Goal: Task Accomplishment & Management: Use online tool/utility

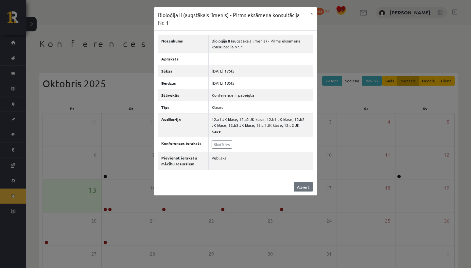
click at [304, 185] on link "Aizvērt" at bounding box center [303, 186] width 19 height 9
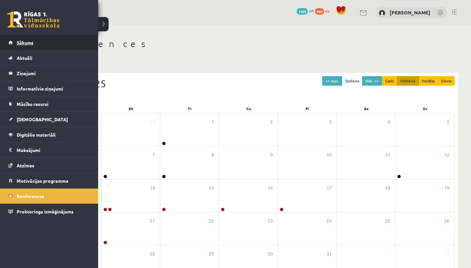
click at [21, 43] on span "Sākums" at bounding box center [25, 43] width 17 height 6
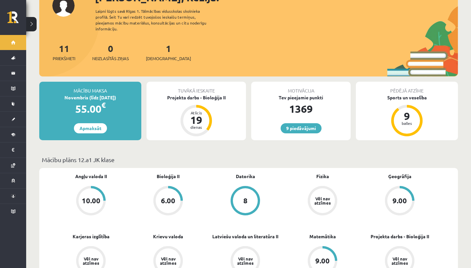
scroll to position [48, 0]
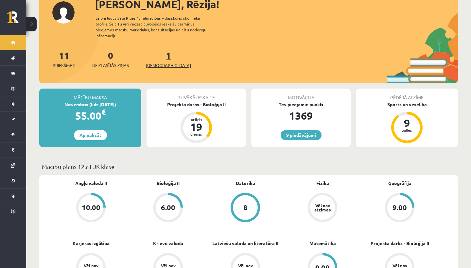
click at [161, 62] on span "[DEMOGRAPHIC_DATA]" at bounding box center [168, 65] width 45 height 7
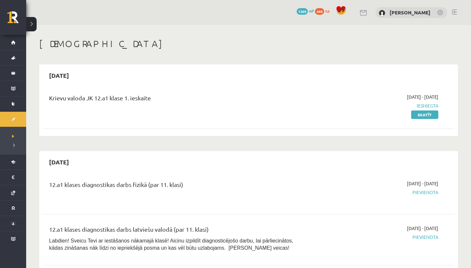
click at [453, 10] on link at bounding box center [454, 11] width 5 height 5
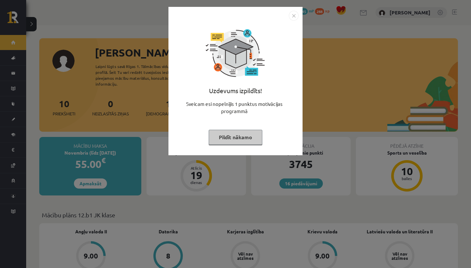
click at [222, 140] on button "Pildīt nākamo" at bounding box center [236, 137] width 54 height 15
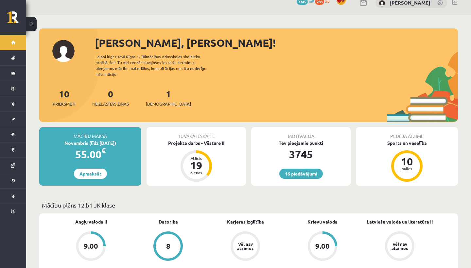
scroll to position [8, 0]
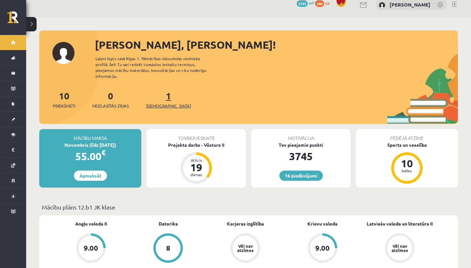
click at [167, 103] on span "[DEMOGRAPHIC_DATA]" at bounding box center [168, 106] width 45 height 7
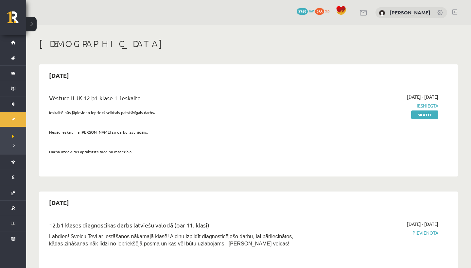
click at [454, 12] on link at bounding box center [454, 11] width 5 height 5
